Goal: Check status: Check status

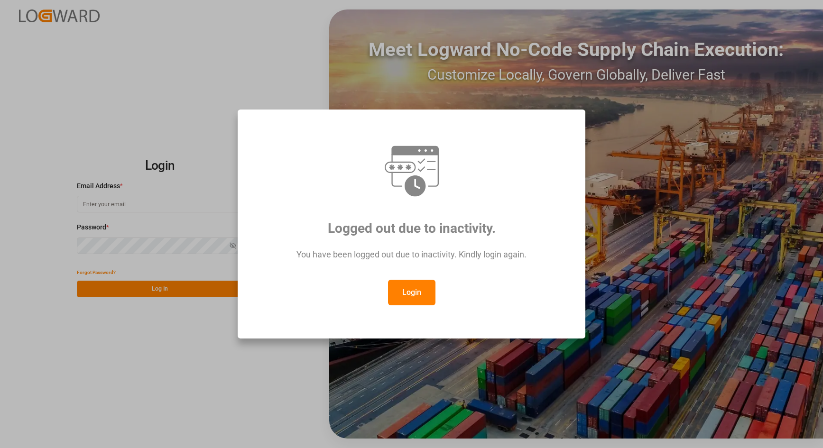
click at [400, 292] on button "Login" at bounding box center [411, 293] width 47 height 26
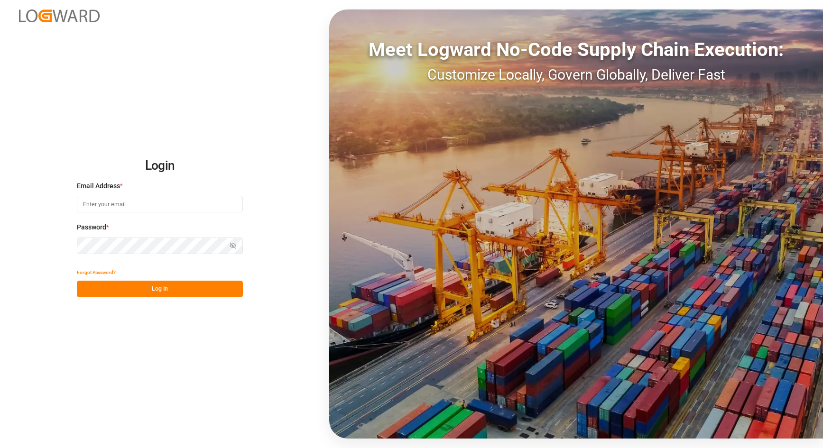
click at [152, 206] on input at bounding box center [160, 204] width 166 height 17
type input "[PERSON_NAME][EMAIL_ADDRESS][PERSON_NAME][DOMAIN_NAME]"
click at [115, 287] on button "Log In" at bounding box center [160, 289] width 166 height 17
click at [112, 263] on div "Password * Show password" at bounding box center [160, 244] width 166 height 42
click at [112, 270] on button "Forgot Password?" at bounding box center [96, 272] width 39 height 17
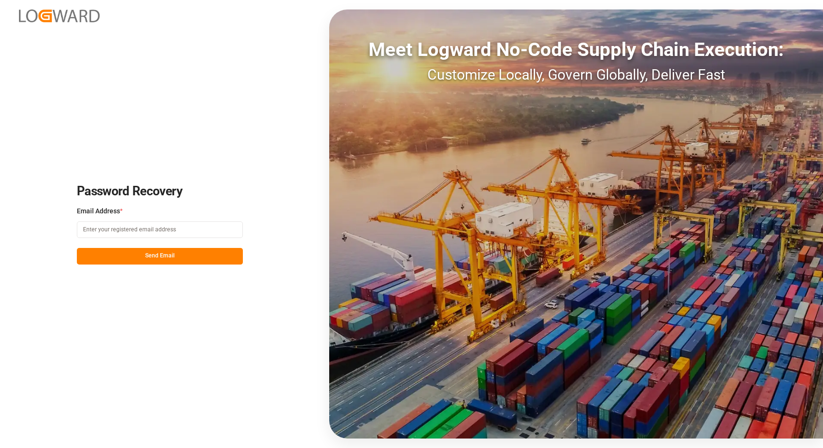
click at [107, 229] on input at bounding box center [160, 230] width 166 height 17
type input "[PERSON_NAME][EMAIL_ADDRESS][PERSON_NAME][DOMAIN_NAME]"
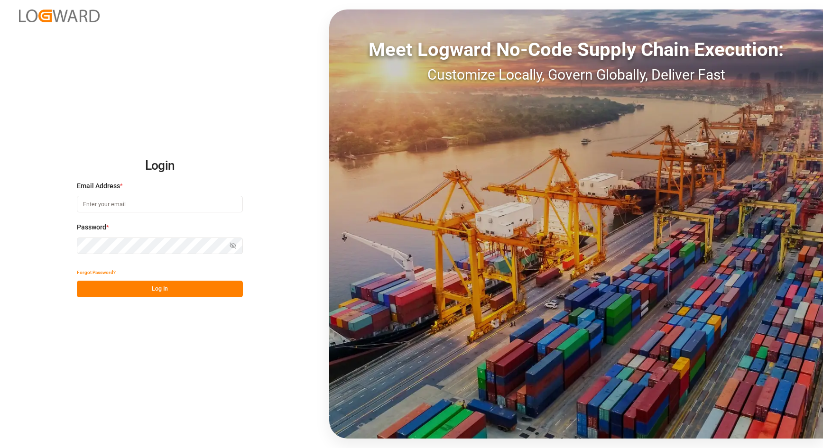
click at [136, 209] on input at bounding box center [160, 204] width 166 height 17
type input "[PERSON_NAME][EMAIL_ADDRESS][PERSON_NAME][DOMAIN_NAME]"
click at [143, 288] on button "Log In" at bounding box center [160, 289] width 166 height 17
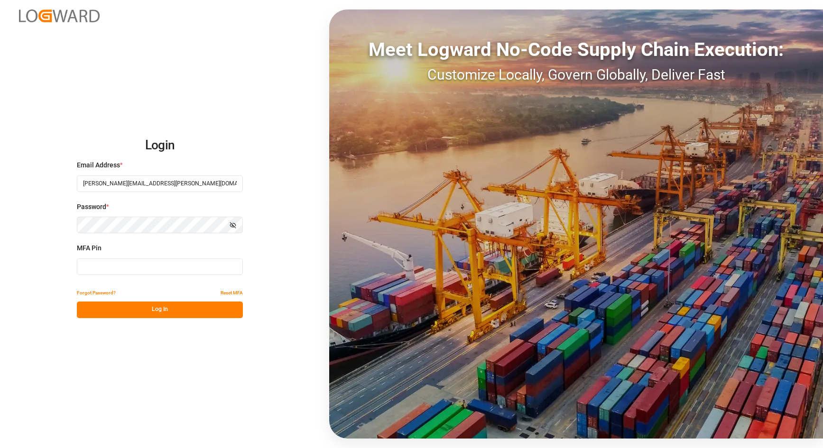
click at [112, 273] on input at bounding box center [160, 267] width 166 height 17
type input "275646"
click at [136, 309] on button "Log In" at bounding box center [160, 310] width 166 height 17
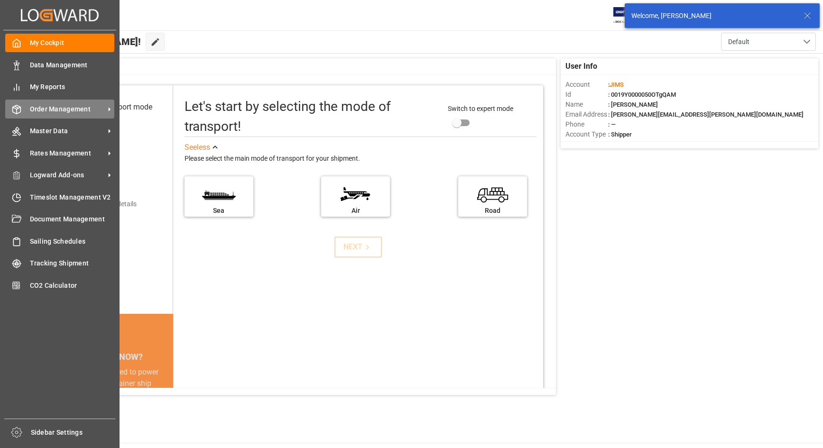
click at [57, 109] on span "Order Management" at bounding box center [67, 109] width 75 height 10
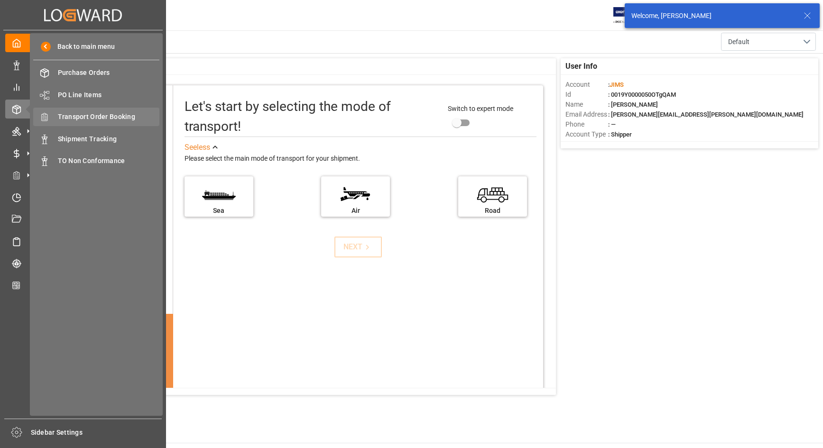
click at [77, 117] on span "Transport Order Booking" at bounding box center [109, 117] width 102 height 10
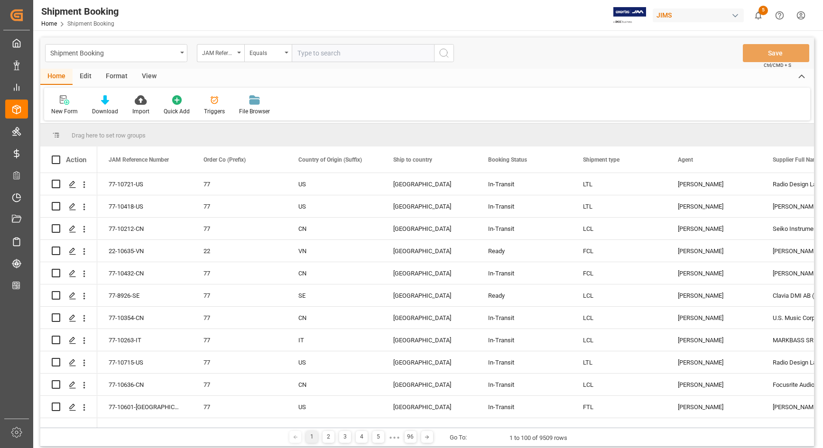
click at [334, 55] on input "text" at bounding box center [363, 53] width 142 height 18
type input "77-9092-CN"
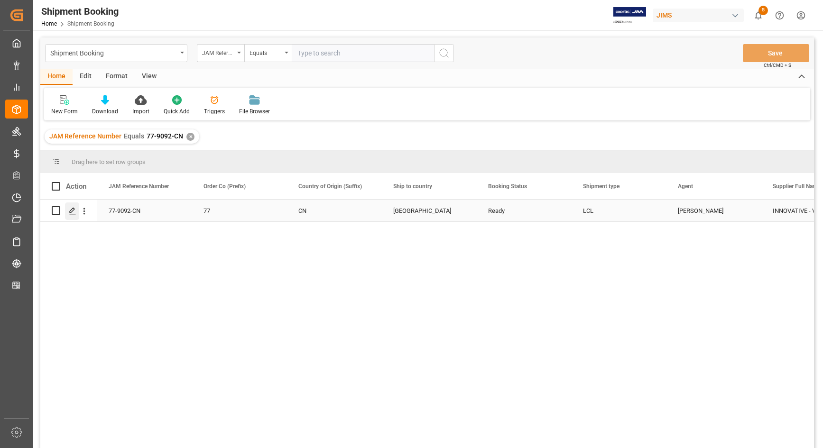
click at [70, 210] on polygon "Press SPACE to select this row." at bounding box center [72, 210] width 5 height 5
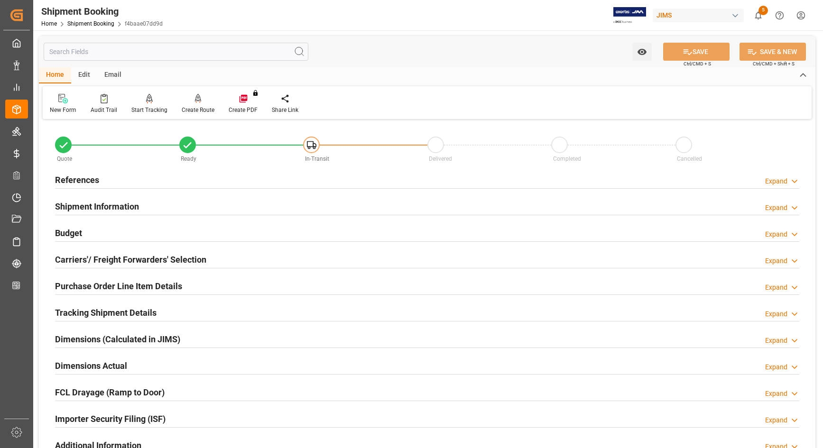
click at [66, 235] on h2 "Budget" at bounding box center [68, 233] width 27 height 13
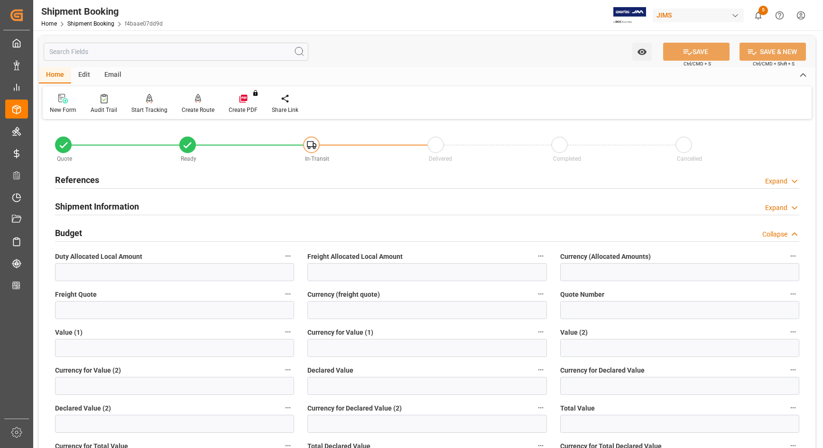
click at [65, 235] on h2 "Budget" at bounding box center [68, 233] width 27 height 13
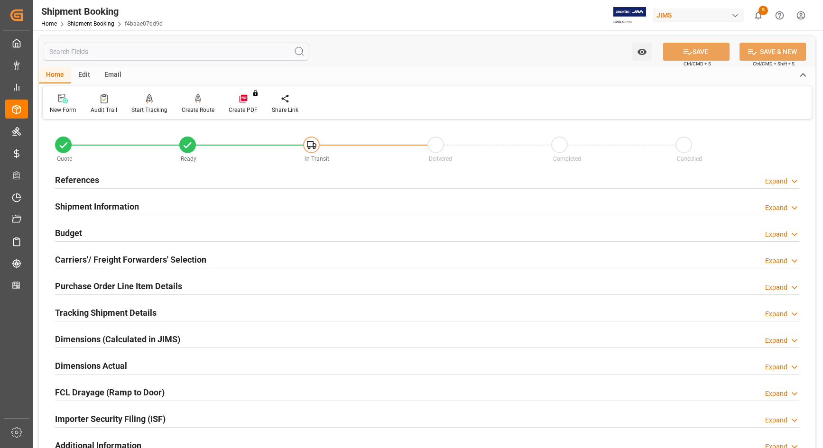
click at [63, 205] on h2 "Shipment Information" at bounding box center [97, 206] width 84 height 13
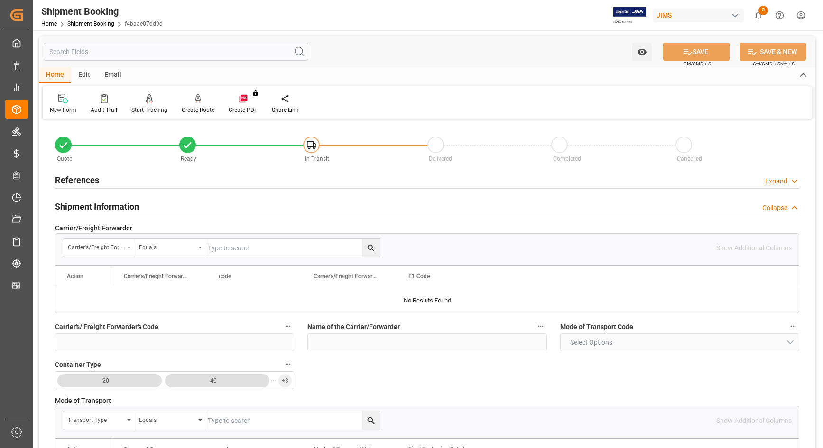
click at [63, 205] on h2 "Shipment Information" at bounding box center [97, 206] width 84 height 13
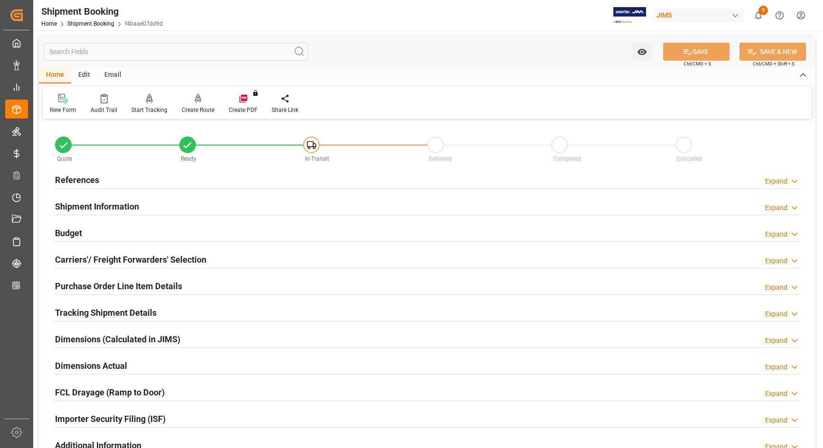
click at [60, 181] on h2 "References" at bounding box center [77, 180] width 44 height 13
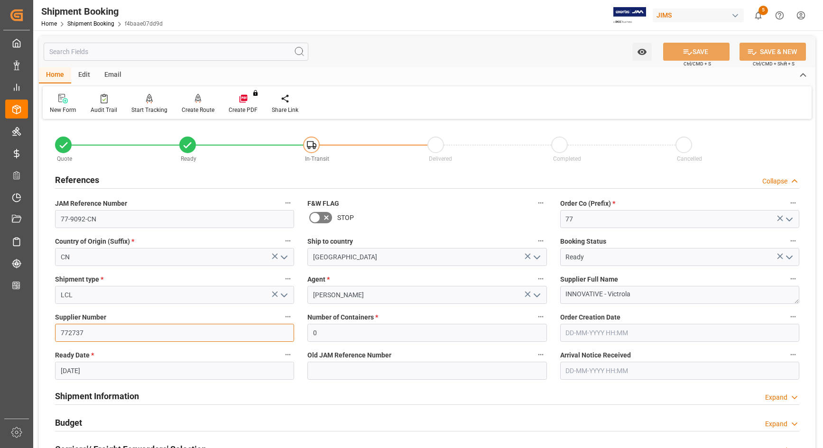
drag, startPoint x: 86, startPoint y: 333, endPoint x: 57, endPoint y: 330, distance: 29.0
click at [57, 330] on input "772737" at bounding box center [174, 333] width 239 height 18
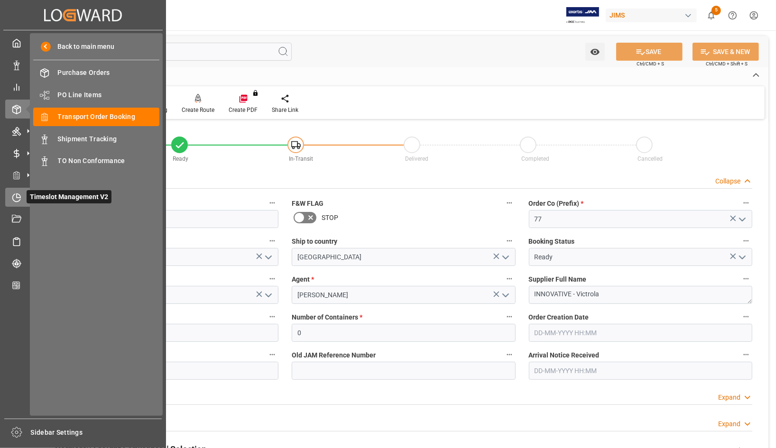
click at [16, 198] on icon at bounding box center [16, 197] width 9 height 9
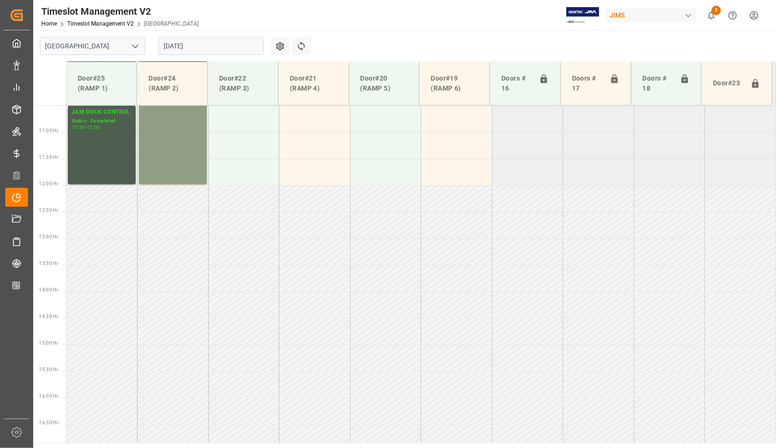
scroll to position [320, 0]
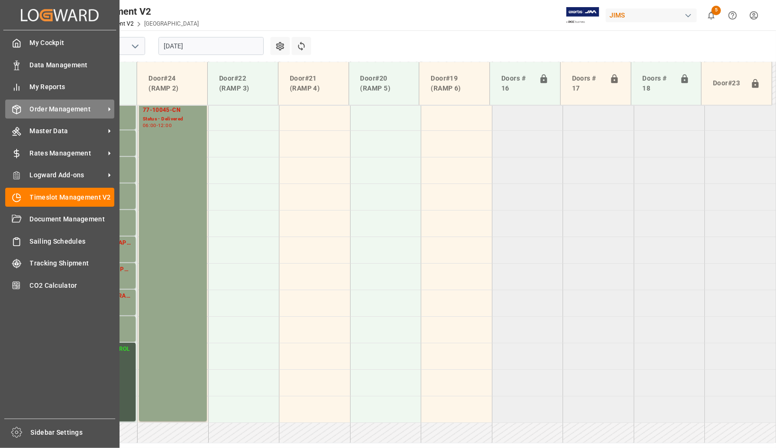
click at [47, 107] on span "Order Management" at bounding box center [67, 109] width 75 height 10
click at [39, 106] on span "Order Management" at bounding box center [67, 109] width 75 height 10
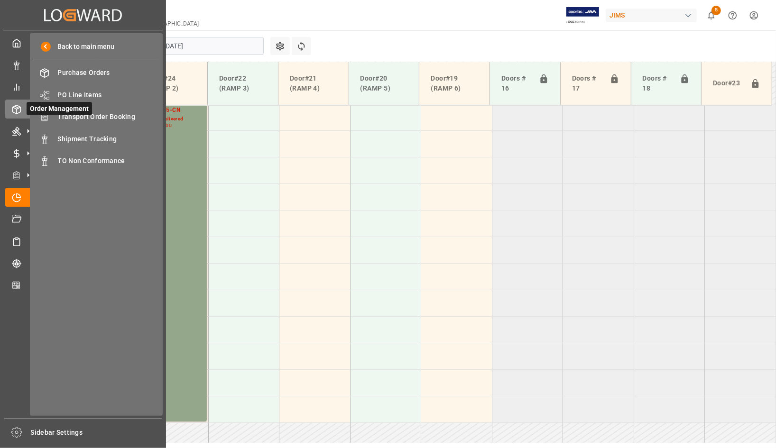
click at [73, 114] on span "Order Management" at bounding box center [59, 108] width 65 height 13
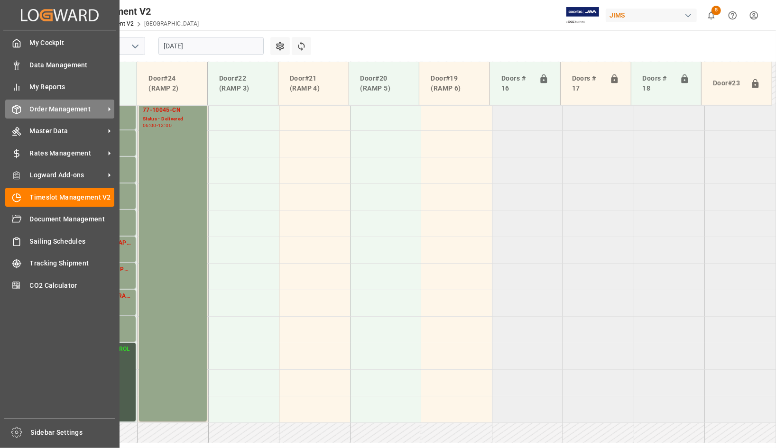
click at [57, 108] on span "Order Management" at bounding box center [67, 109] width 75 height 10
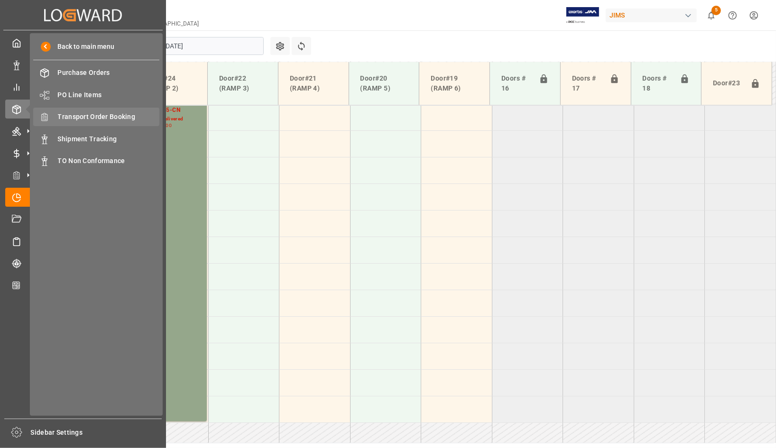
click at [82, 119] on span "Transport Order Booking" at bounding box center [109, 117] width 102 height 10
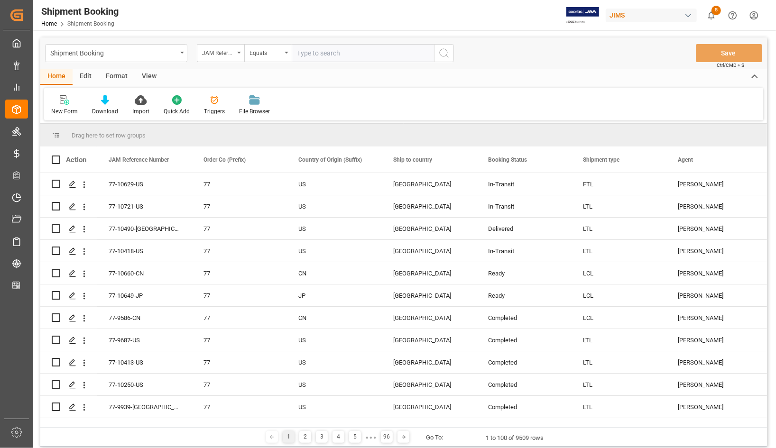
click at [319, 53] on input "text" at bounding box center [363, 53] width 142 height 18
type input "77-10687-[GEOGRAPHIC_DATA]"
click at [447, 53] on icon "search button" at bounding box center [444, 52] width 11 height 11
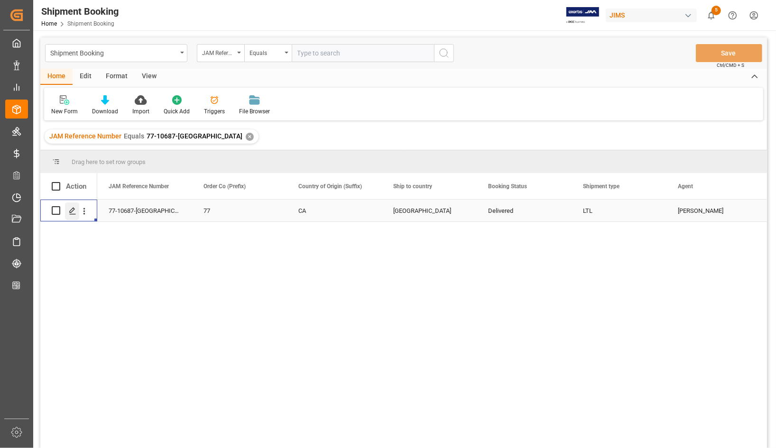
click at [73, 214] on icon "Press SPACE to select this row." at bounding box center [73, 211] width 8 height 8
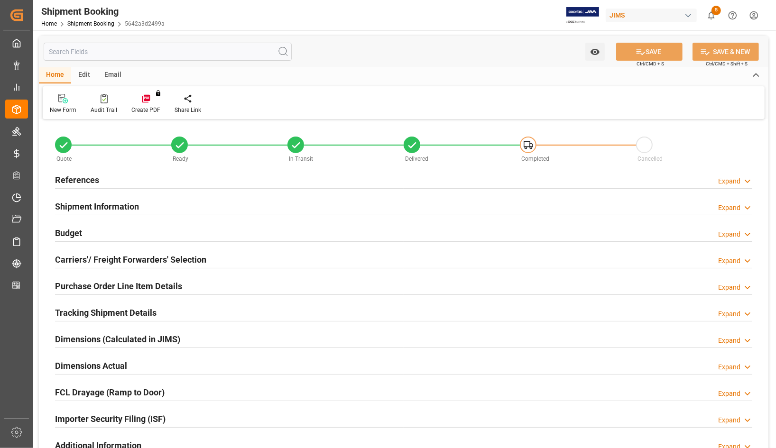
type input "3"
click at [72, 281] on h2 "Purchase Order Line Item Details" at bounding box center [118, 286] width 127 height 13
